Goal: Leave review/rating: Share an evaluation or opinion about a product, service, or content

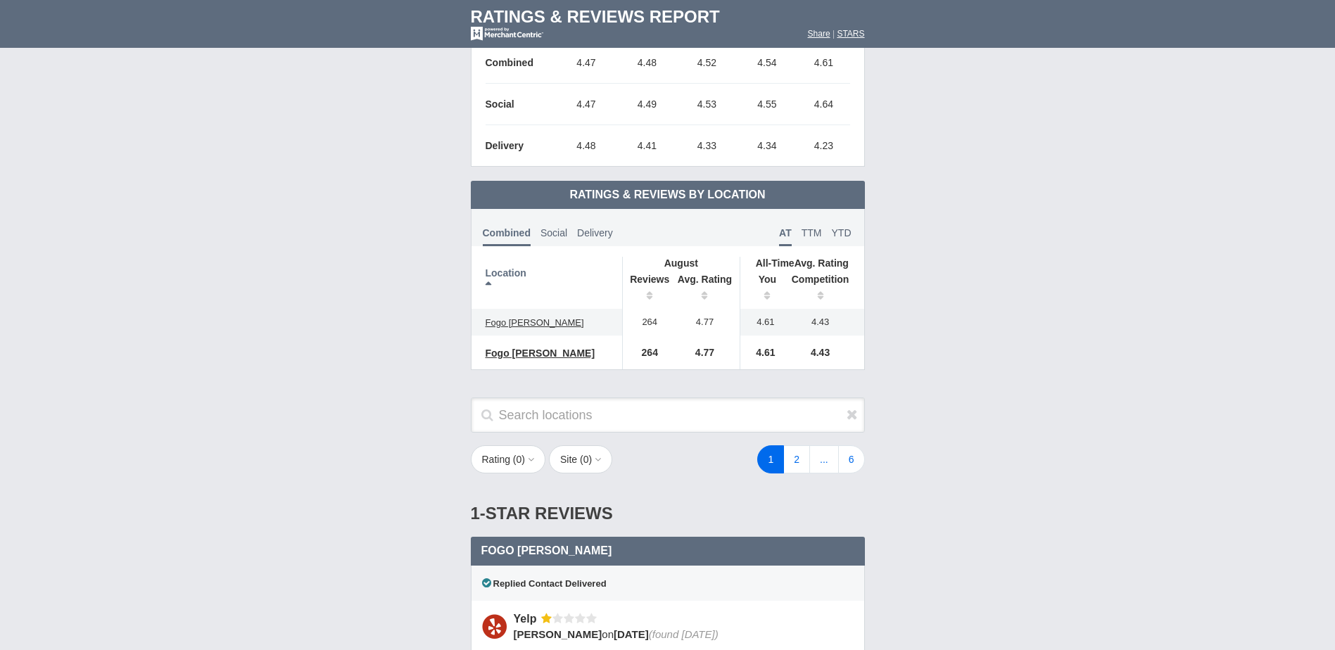
scroll to position [563, 0]
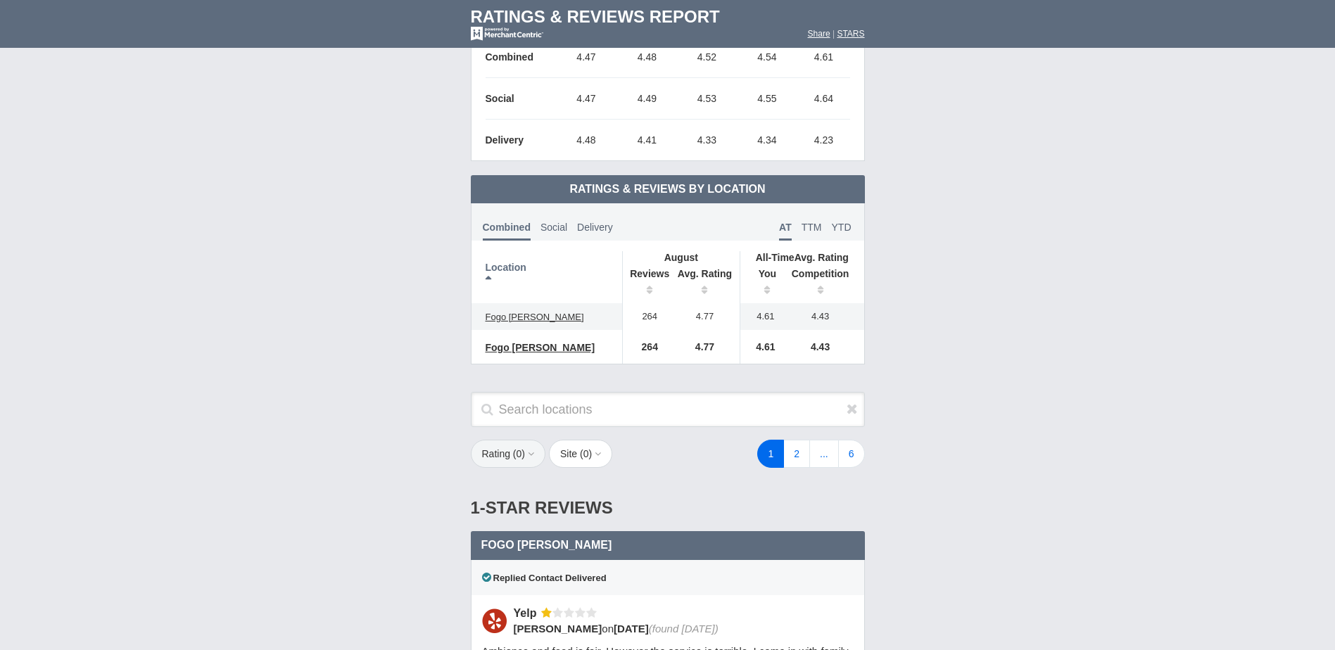
click at [517, 461] on button "Rating ( 0 )" at bounding box center [508, 454] width 75 height 28
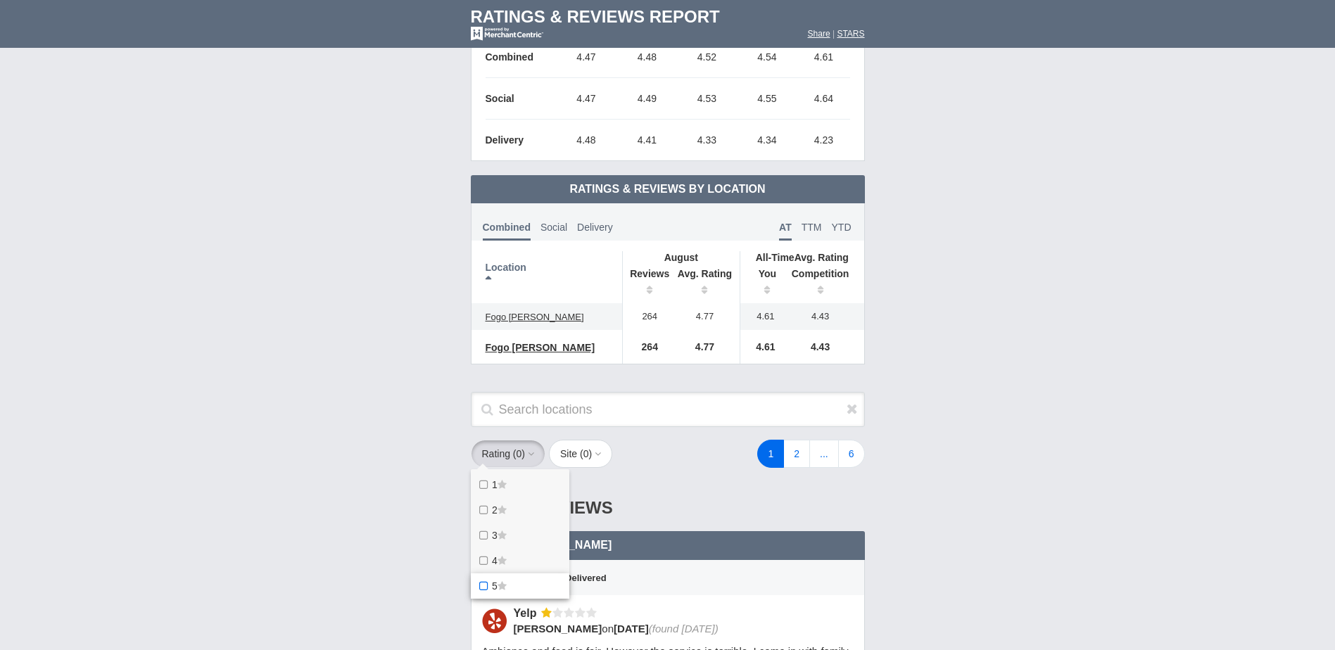
click at [507, 587] on icon at bounding box center [501, 586] width 9 height 10
click at [0, 0] on star "5" at bounding box center [0, 0] width 0 height 0
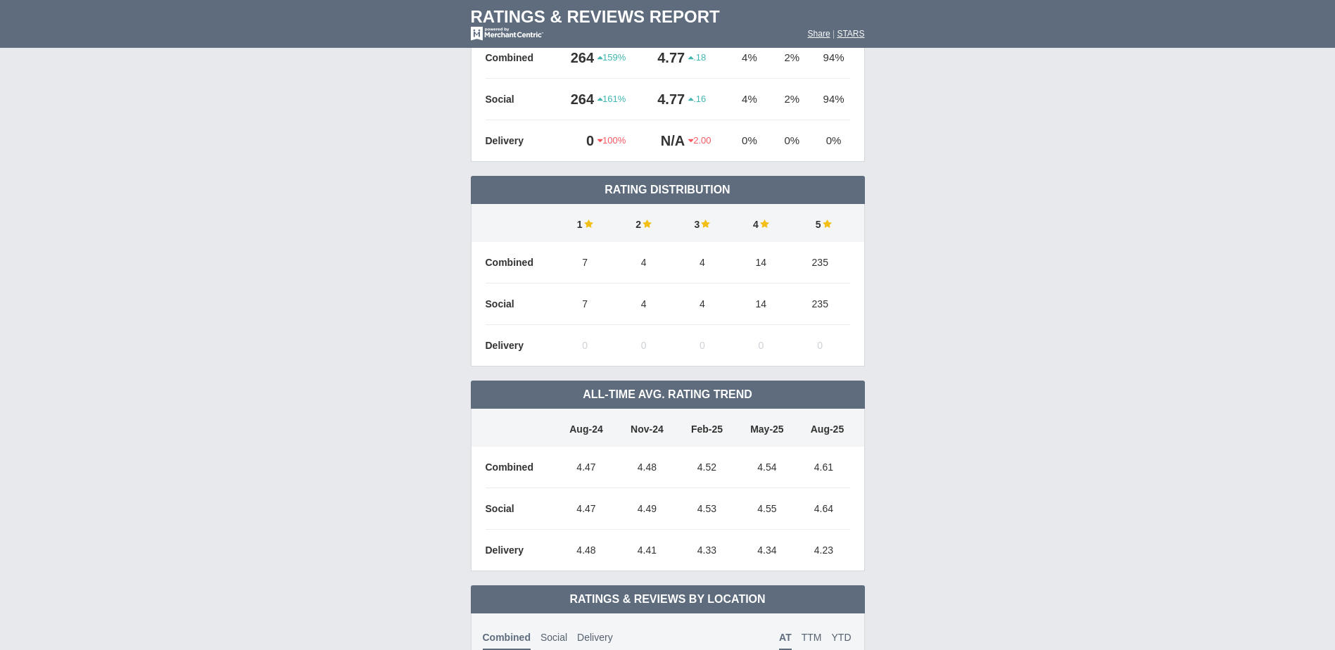
scroll to position [141, 0]
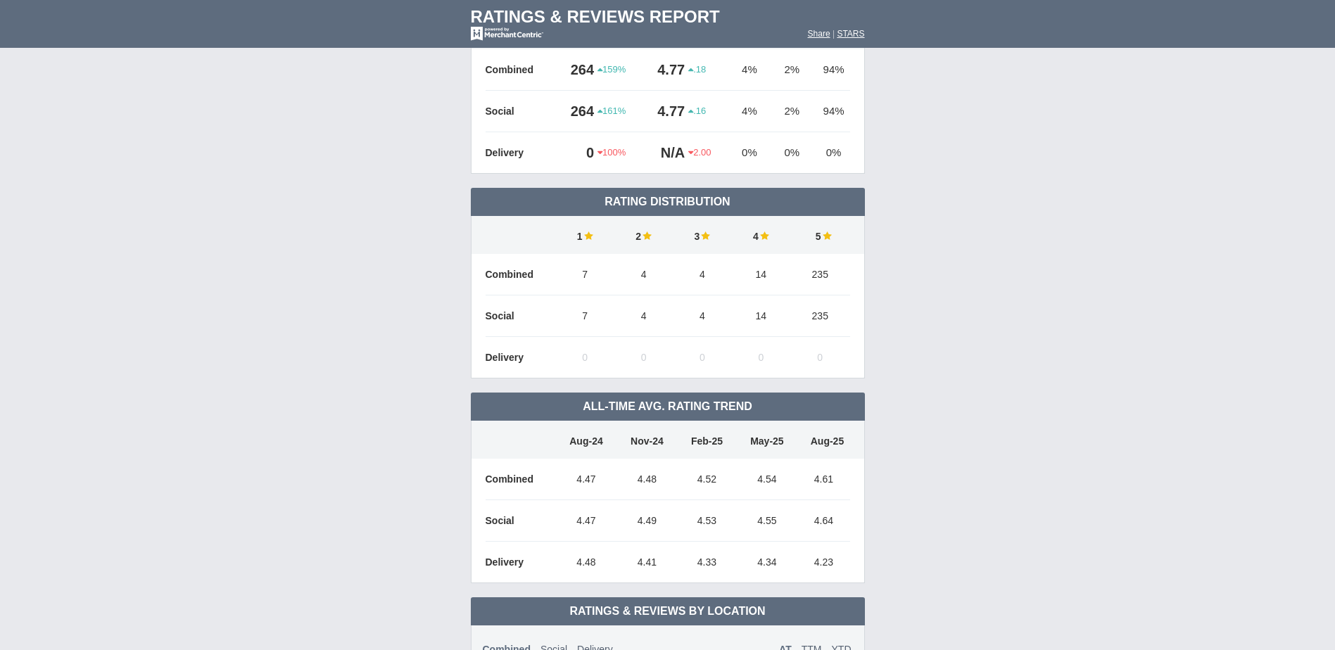
click at [1021, 538] on td "New Reviews .18" at bounding box center [667, 283] width 1335 height 628
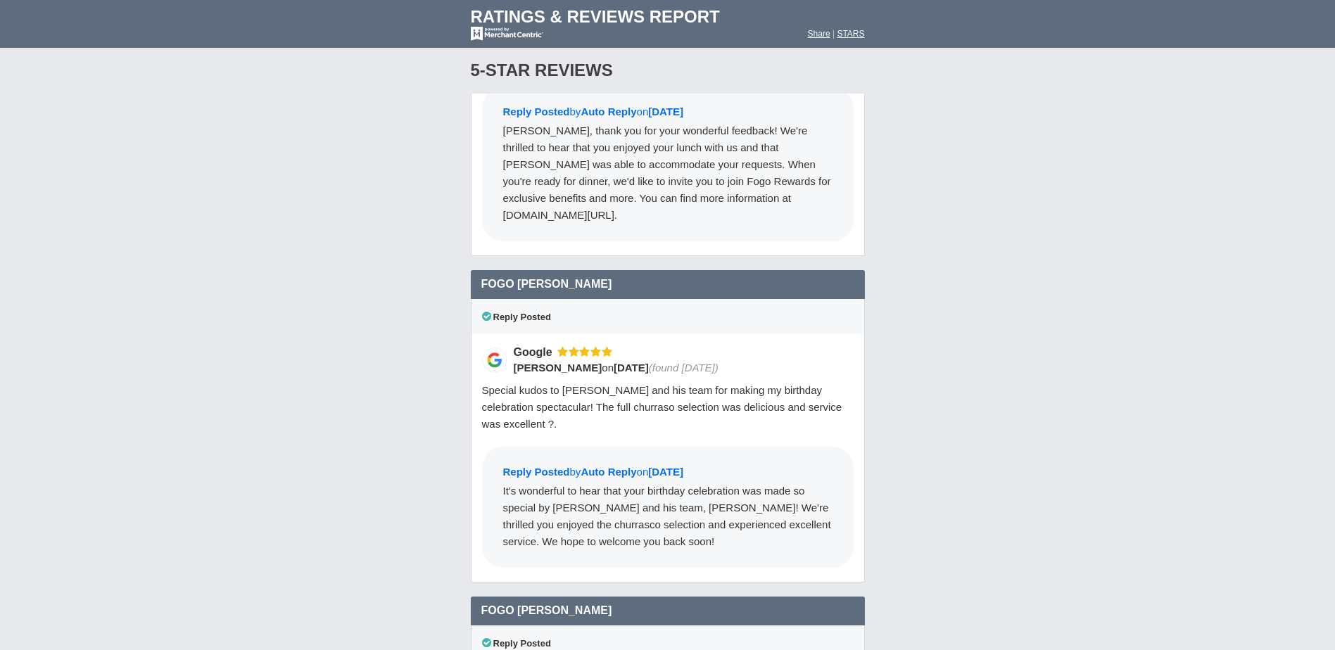
scroll to position [14383, 0]
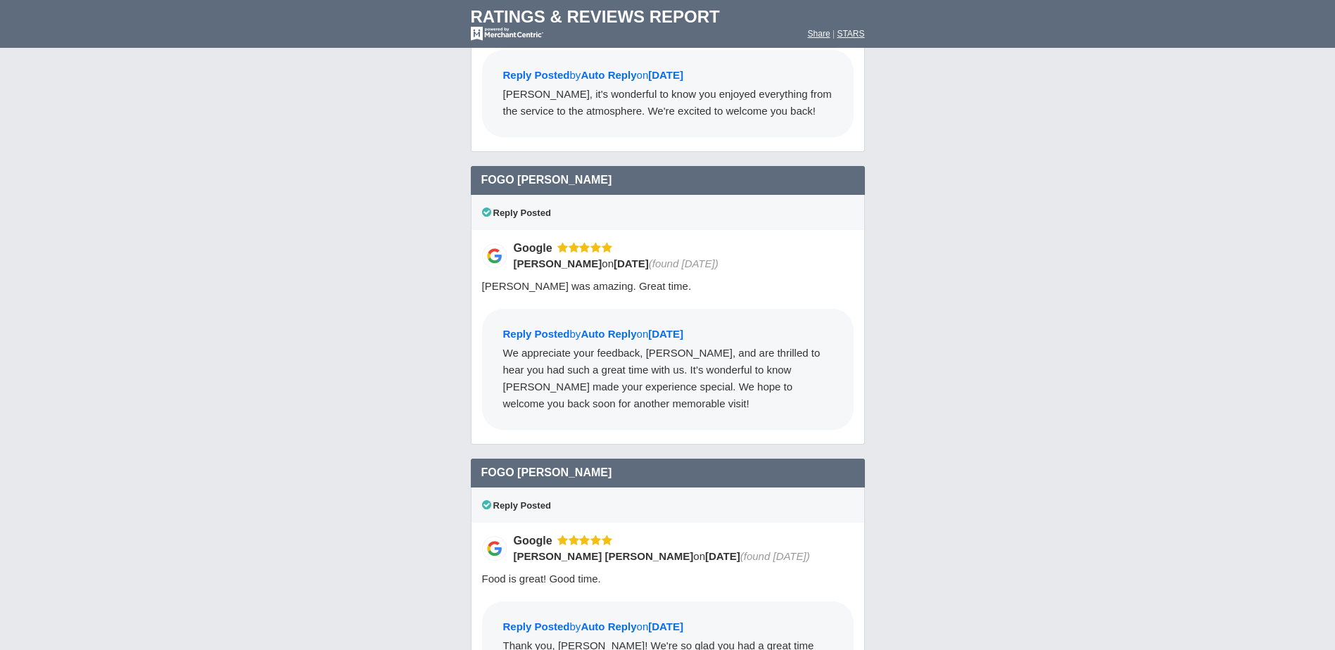
scroll to position [918, 0]
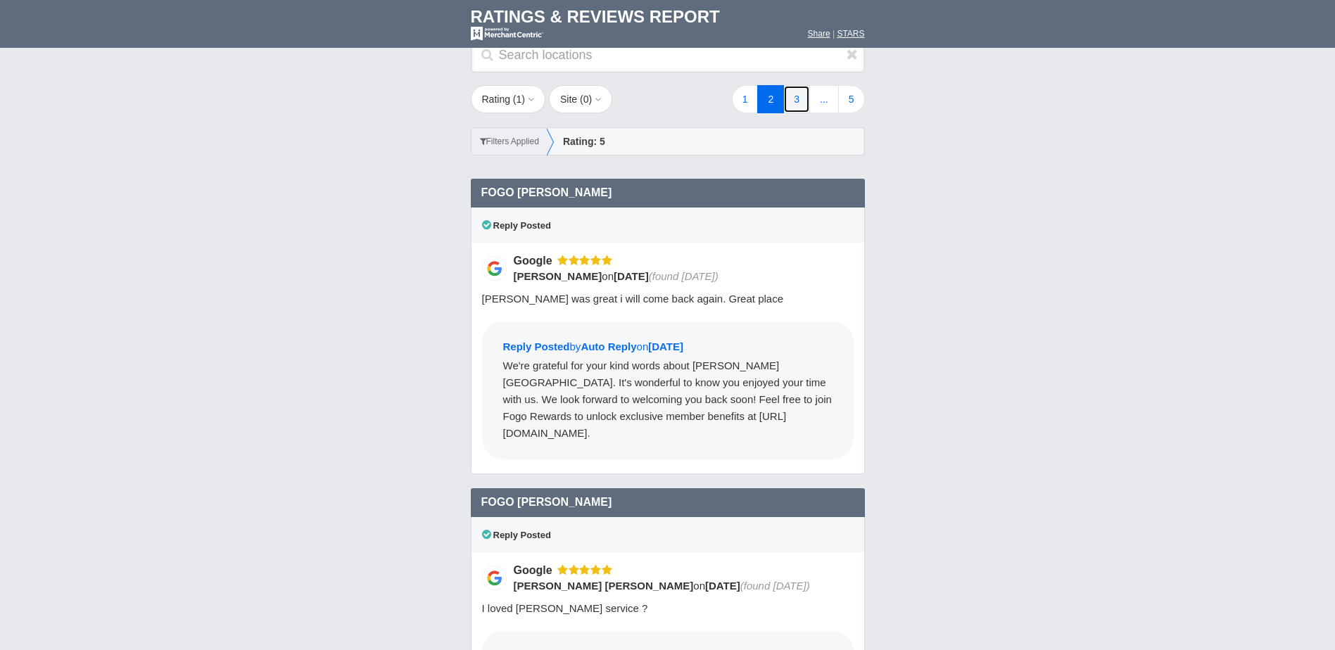
click at [792, 91] on link "3" at bounding box center [796, 99] width 27 height 28
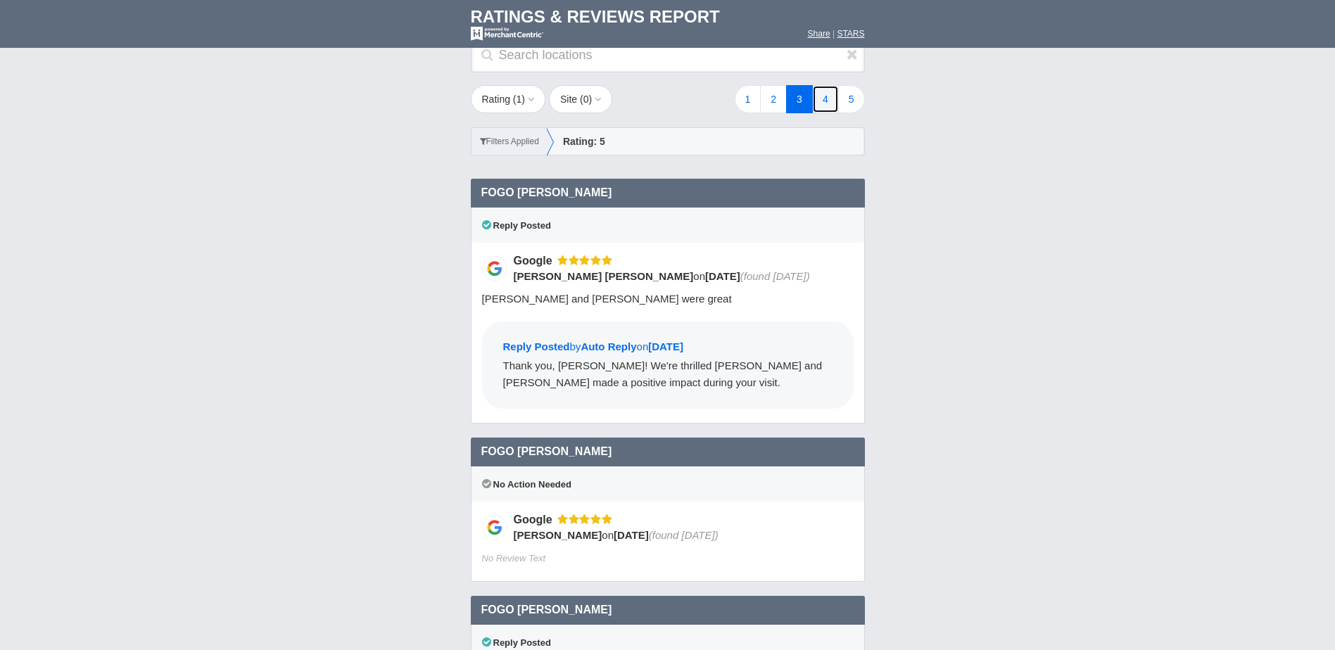
click at [825, 101] on link "4" at bounding box center [825, 99] width 27 height 28
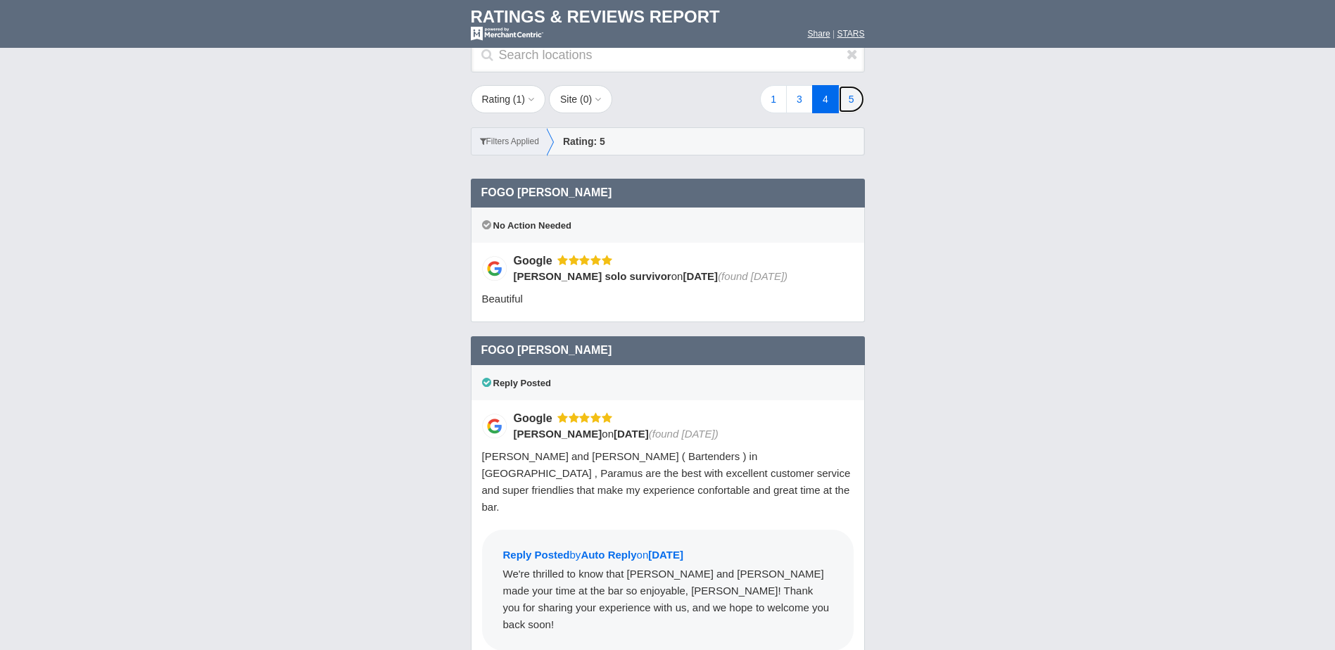
click at [842, 101] on link "5" at bounding box center [851, 99] width 27 height 28
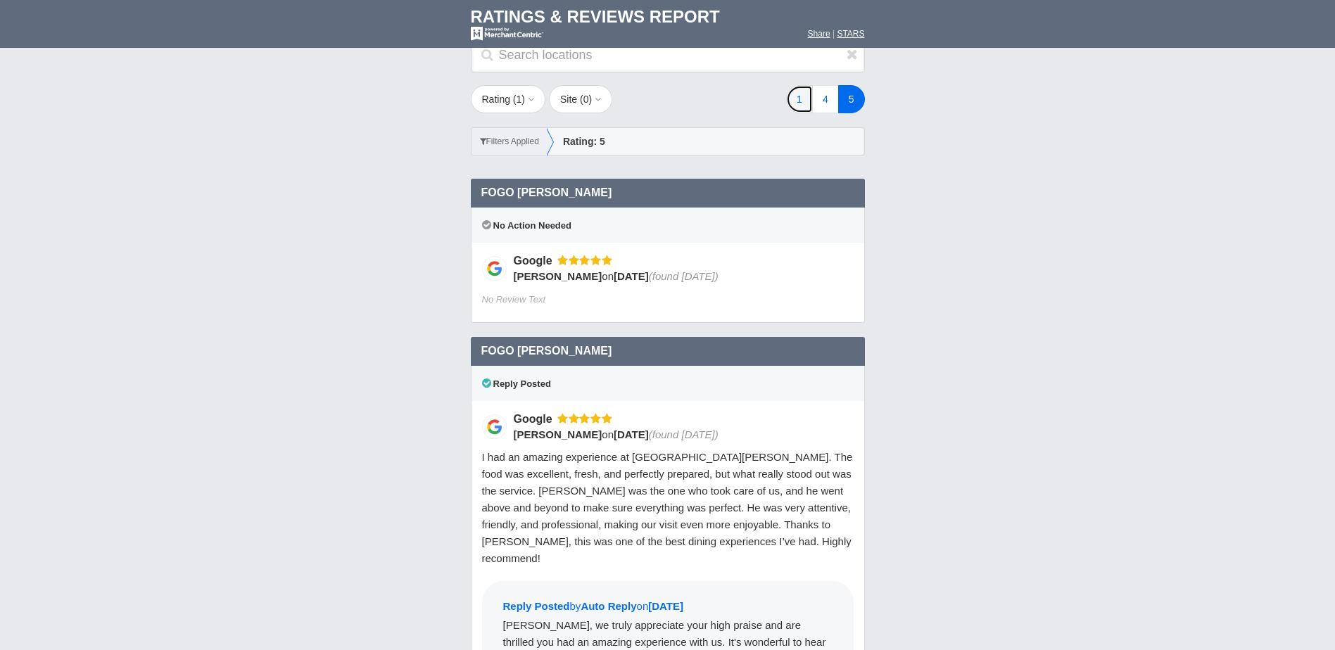
click at [796, 103] on link "1" at bounding box center [799, 99] width 27 height 28
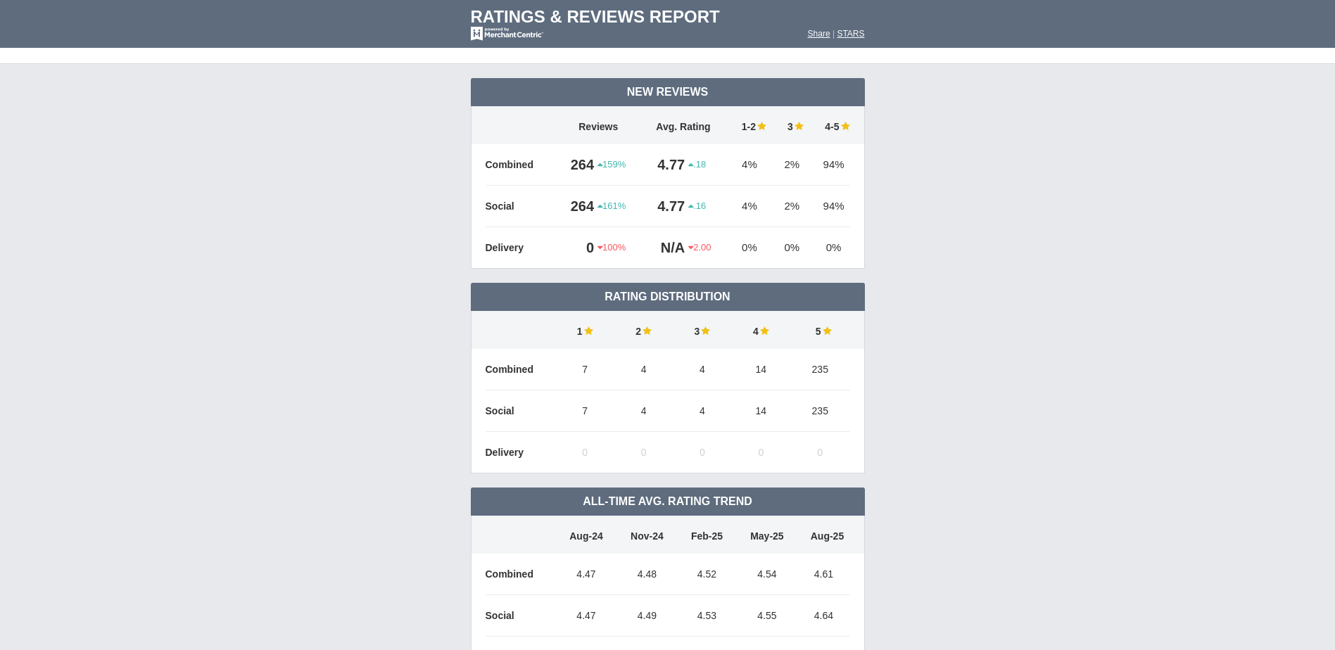
scroll to position [70, 0]
